Goal: Task Accomplishment & Management: Manage account settings

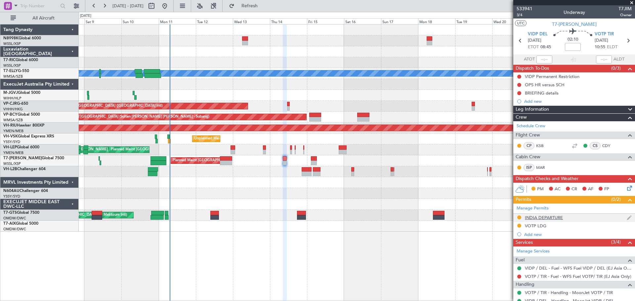
scroll to position [82, 0]
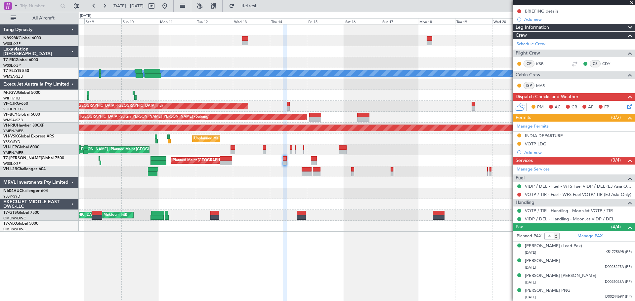
click at [579, 235] on mat-tooltip-component "Complete" at bounding box center [571, 240] width 28 height 18
click at [589, 235] on link "Manage PAX" at bounding box center [589, 236] width 25 height 7
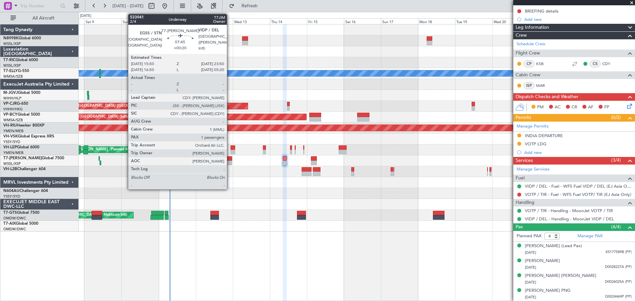
click at [230, 160] on div at bounding box center [226, 158] width 13 height 5
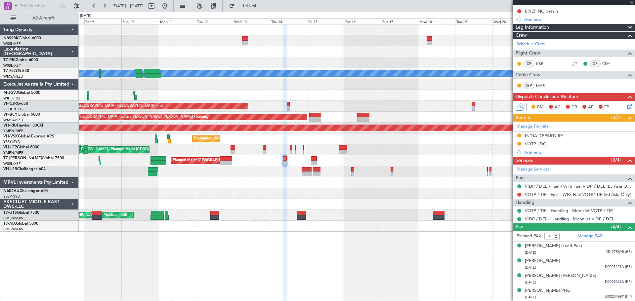
type input "+00:20"
type input "1"
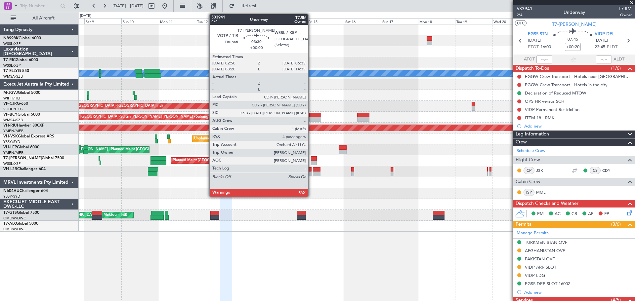
click at [311, 157] on div at bounding box center [314, 158] width 6 height 5
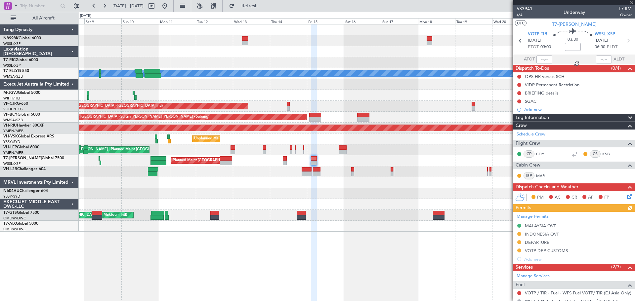
scroll to position [122, 0]
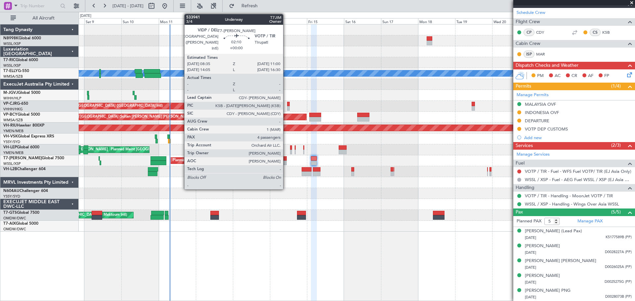
click at [286, 161] on div at bounding box center [285, 163] width 4 height 5
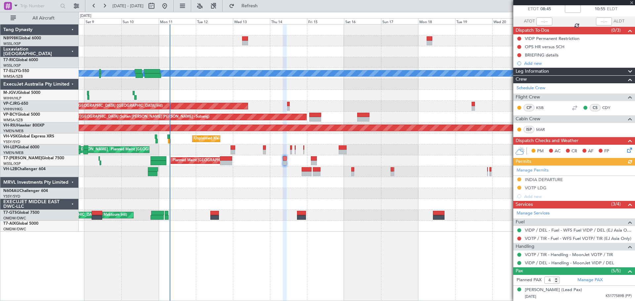
scroll to position [97, 0]
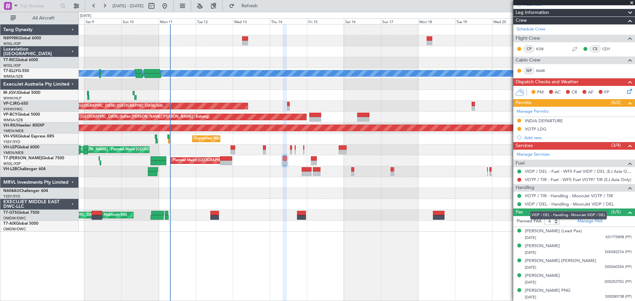
click at [550, 220] on mat-tooltip-component "VIDP / DEL - Handling - MoonJet VIDP / DEL" at bounding box center [568, 216] width 86 height 18
click at [550, 222] on mat-tooltip-component "VIDP / DEL - Handling - MoonJet VIDP / DEL" at bounding box center [568, 216] width 86 height 18
drag, startPoint x: 549, startPoint y: 220, endPoint x: 545, endPoint y: 220, distance: 4.0
click at [545, 220] on input "4" at bounding box center [551, 221] width 15 height 7
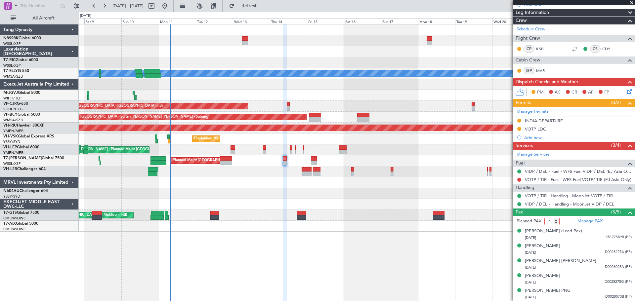
type input "5"
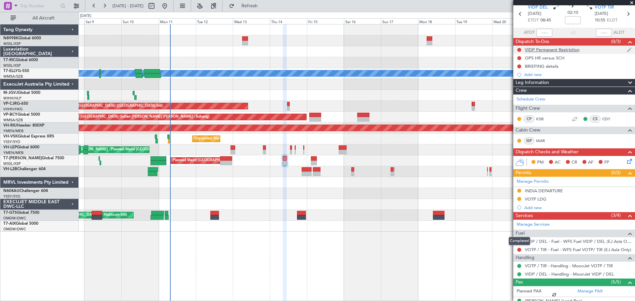
scroll to position [0, 0]
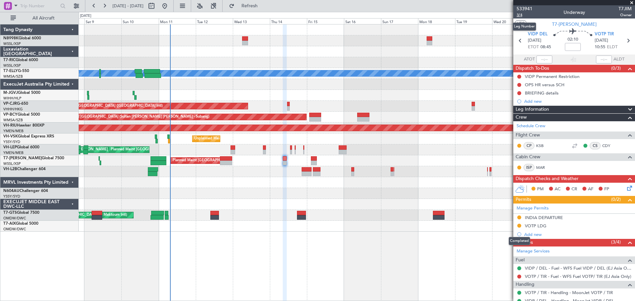
click at [519, 15] on span "3/4" at bounding box center [524, 15] width 16 height 6
